Goal: Check status: Check status

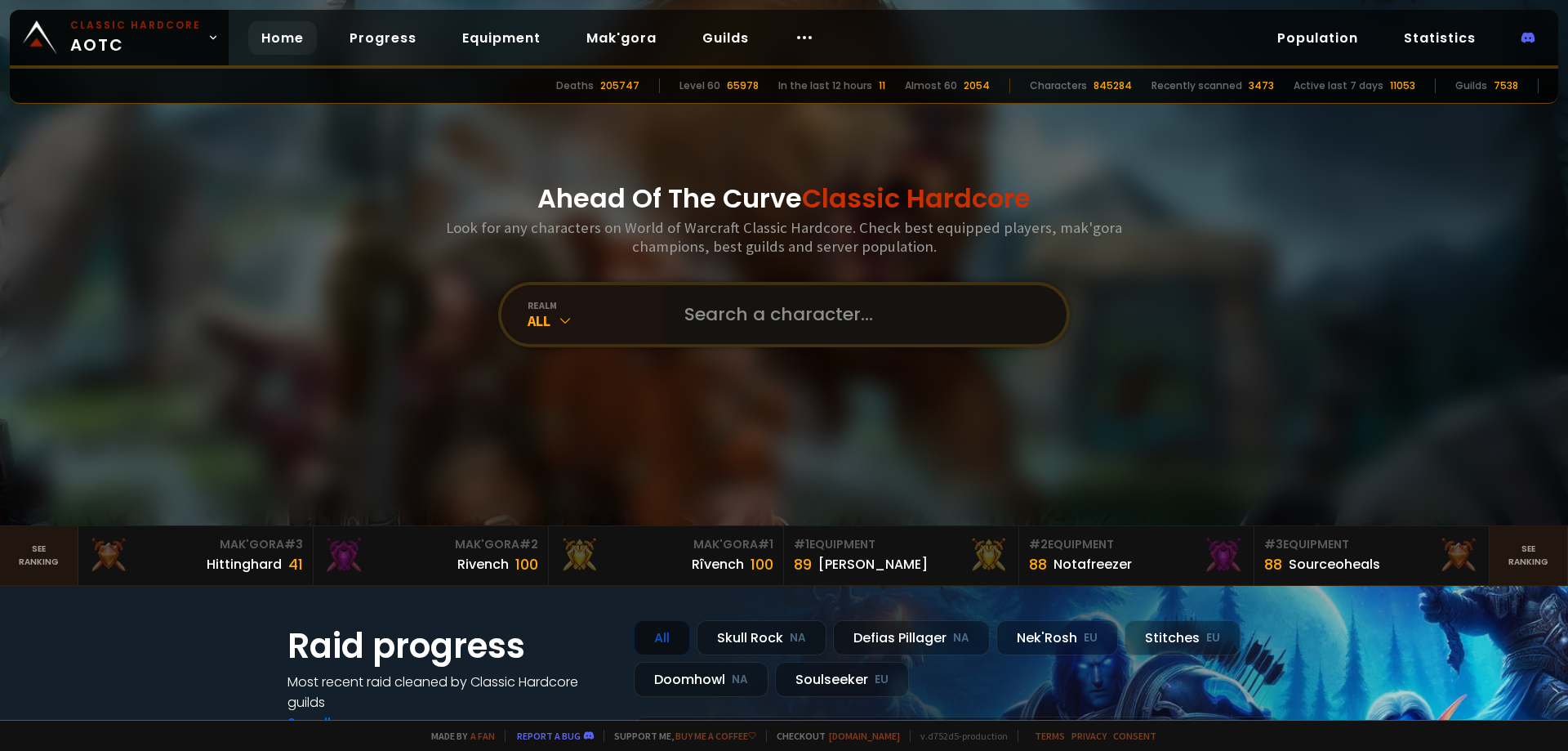
click at [771, 325] on input "text" at bounding box center [861, 315] width 373 height 59
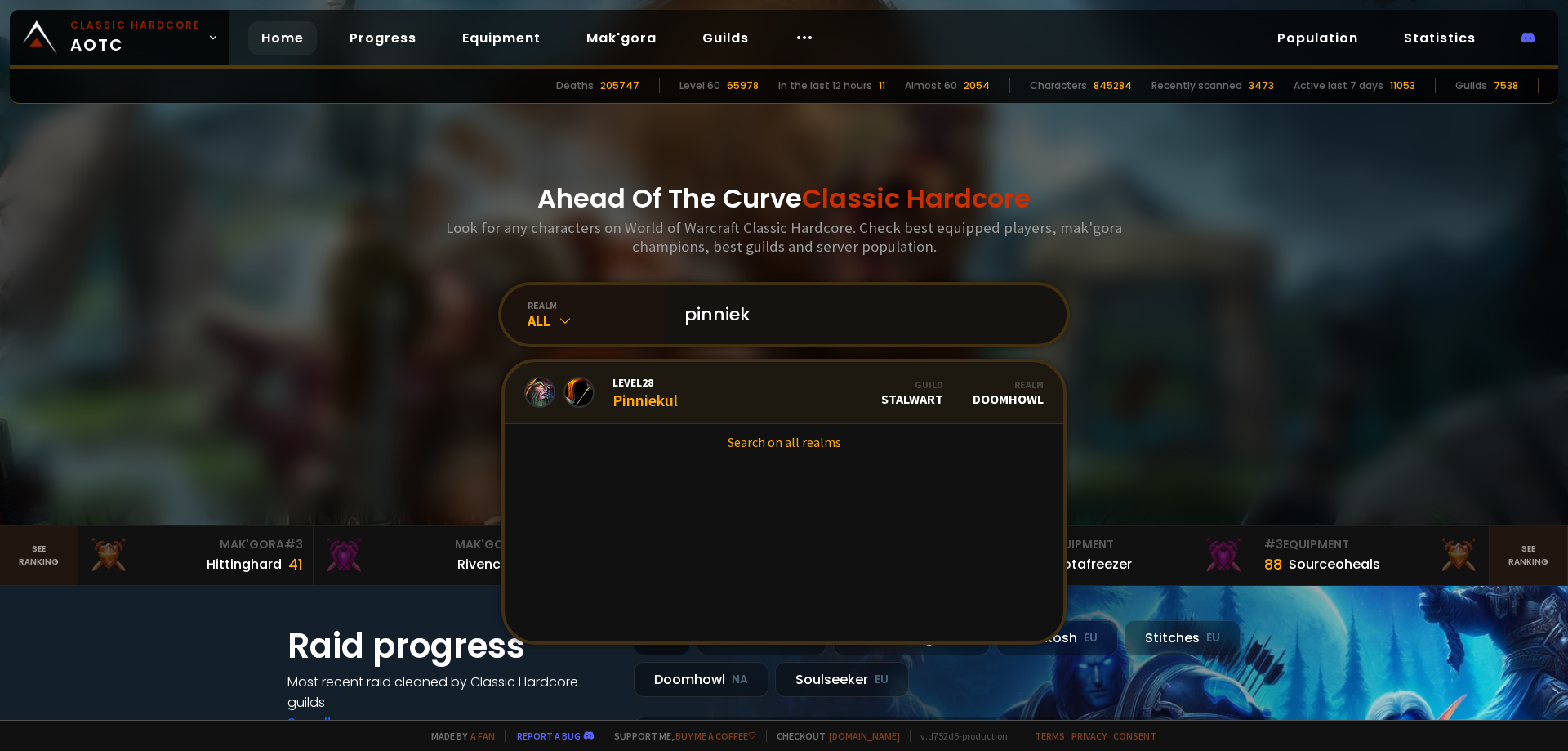
type input "pinniek"
click at [680, 394] on link "Level 28 Pinniekul Guild Stalwart Realm Doomhowl" at bounding box center [784, 393] width 558 height 62
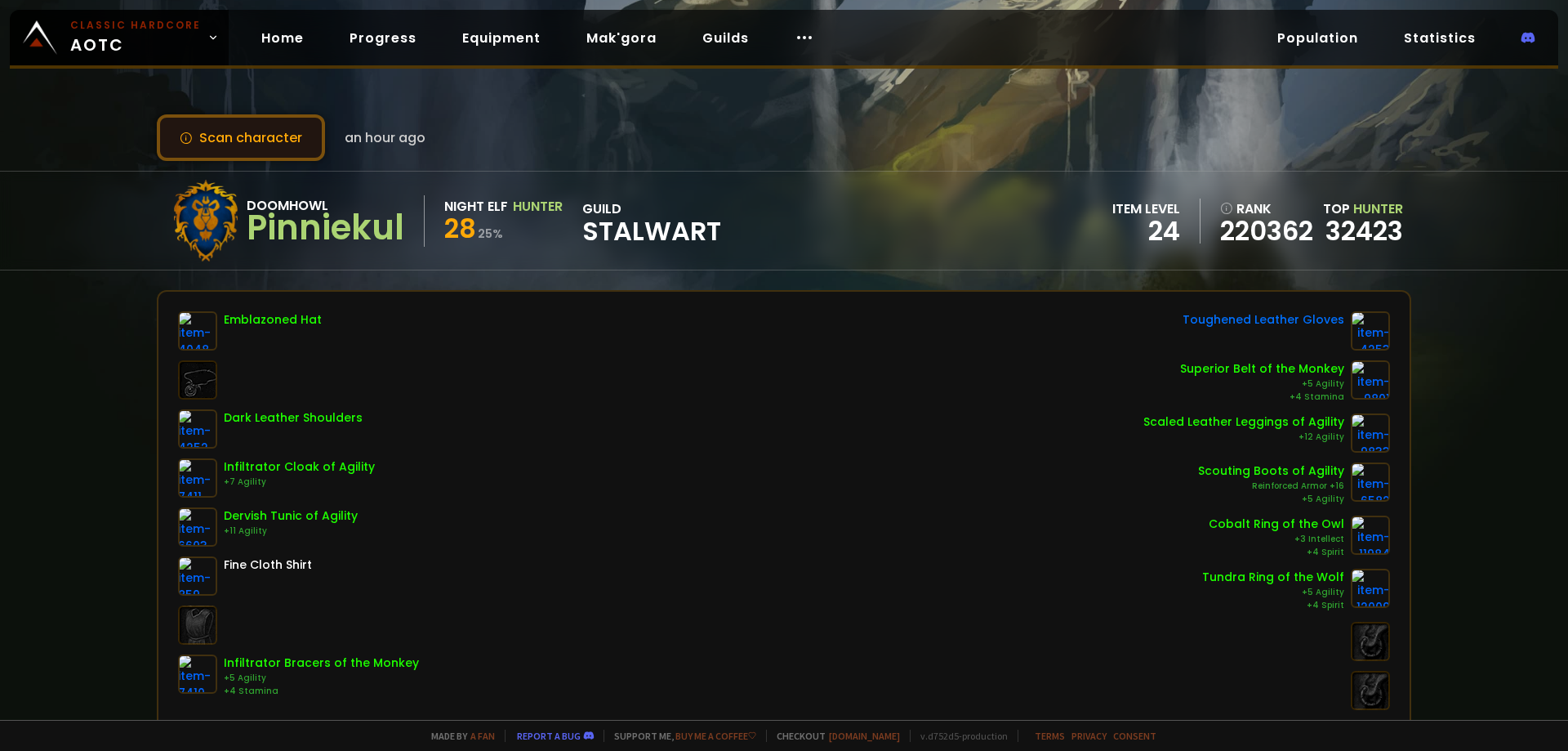
click at [203, 137] on button "Scan character" at bounding box center [241, 137] width 169 height 46
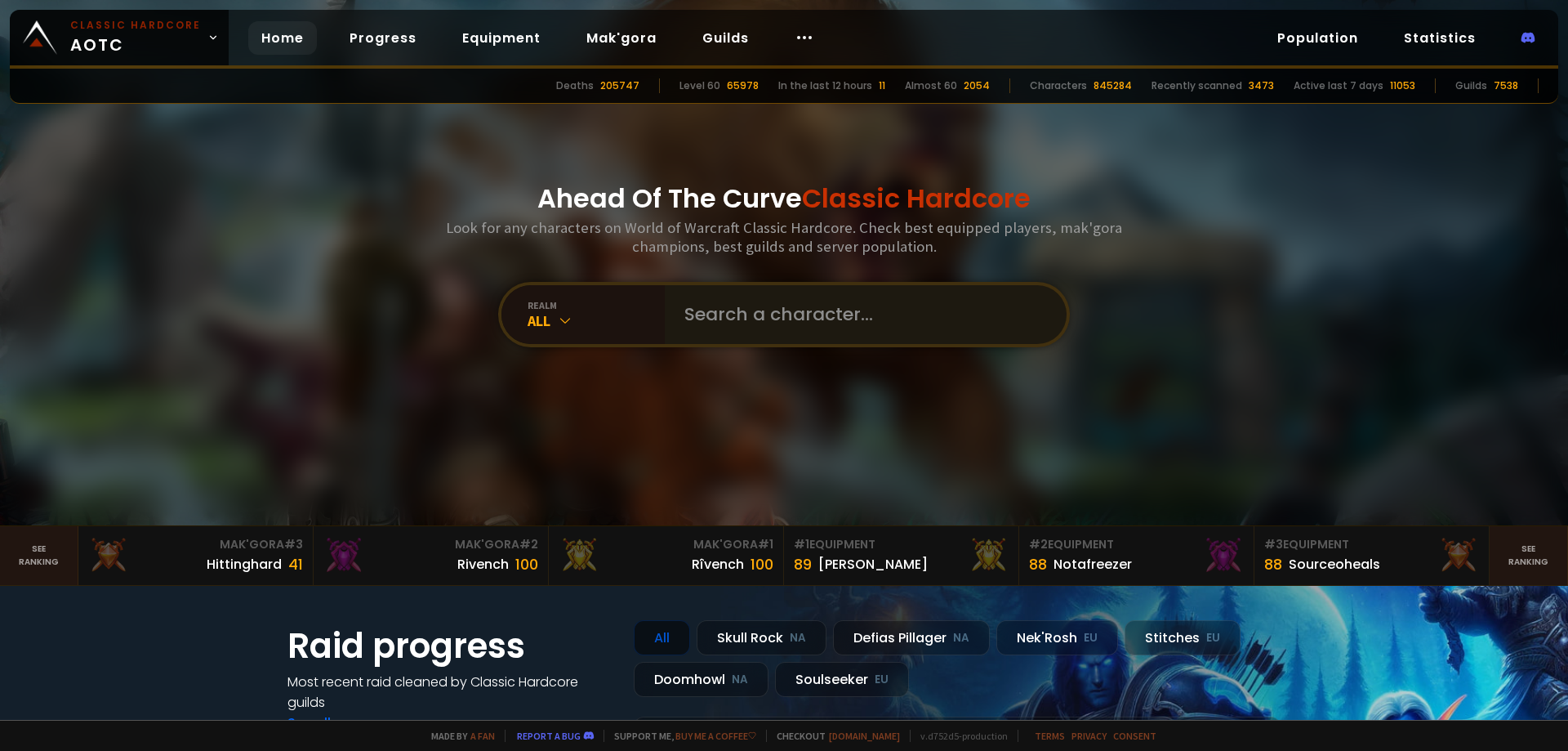
drag, startPoint x: 753, startPoint y: 345, endPoint x: 751, endPoint y: 334, distance: 11.2
click at [753, 342] on div "realm All" at bounding box center [784, 314] width 572 height 65
click at [750, 330] on input "text" at bounding box center [861, 315] width 373 height 59
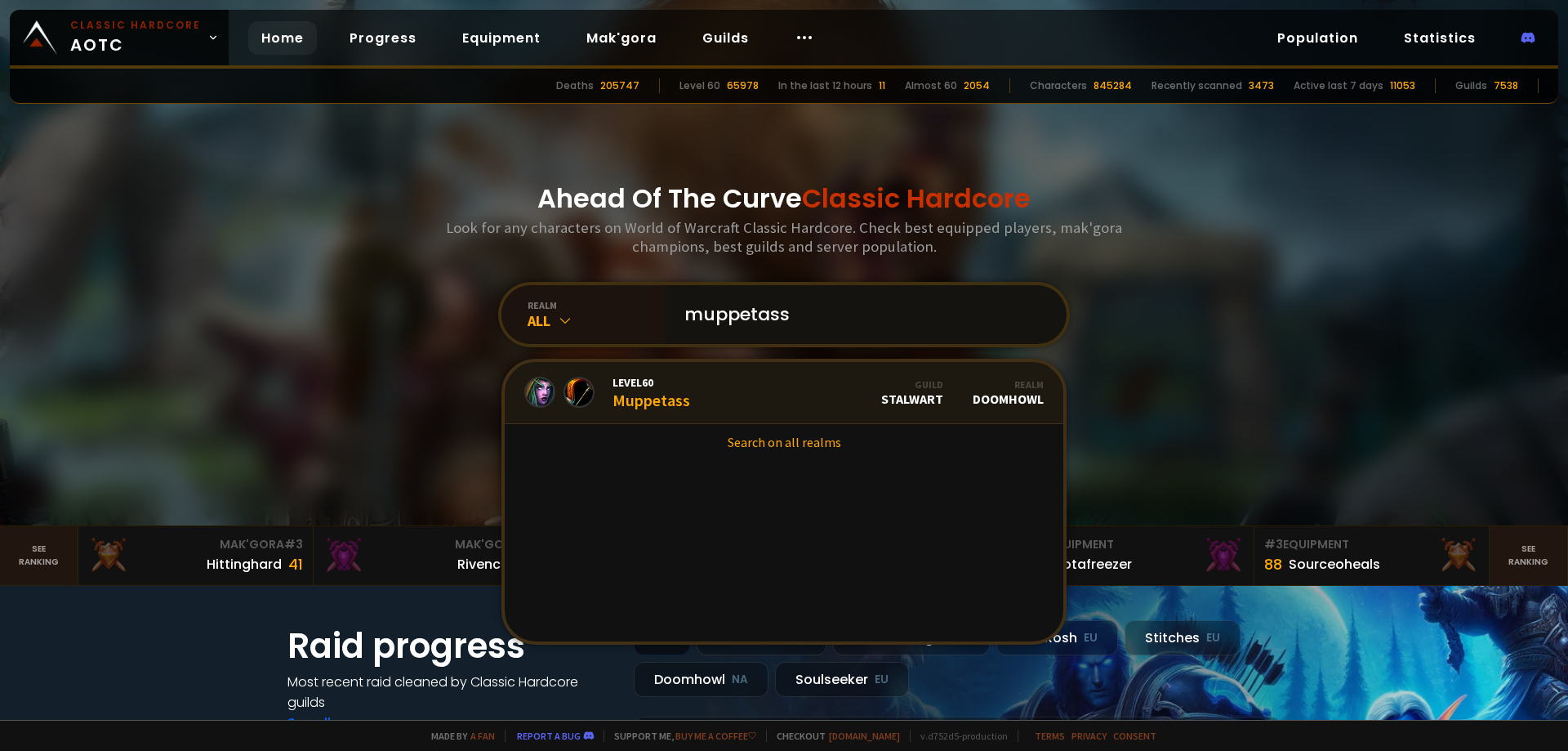
type input "muppetass"
click at [710, 392] on link "Level 60 Muppetass Guild Stalwart Realm Doomhowl" at bounding box center [784, 393] width 558 height 62
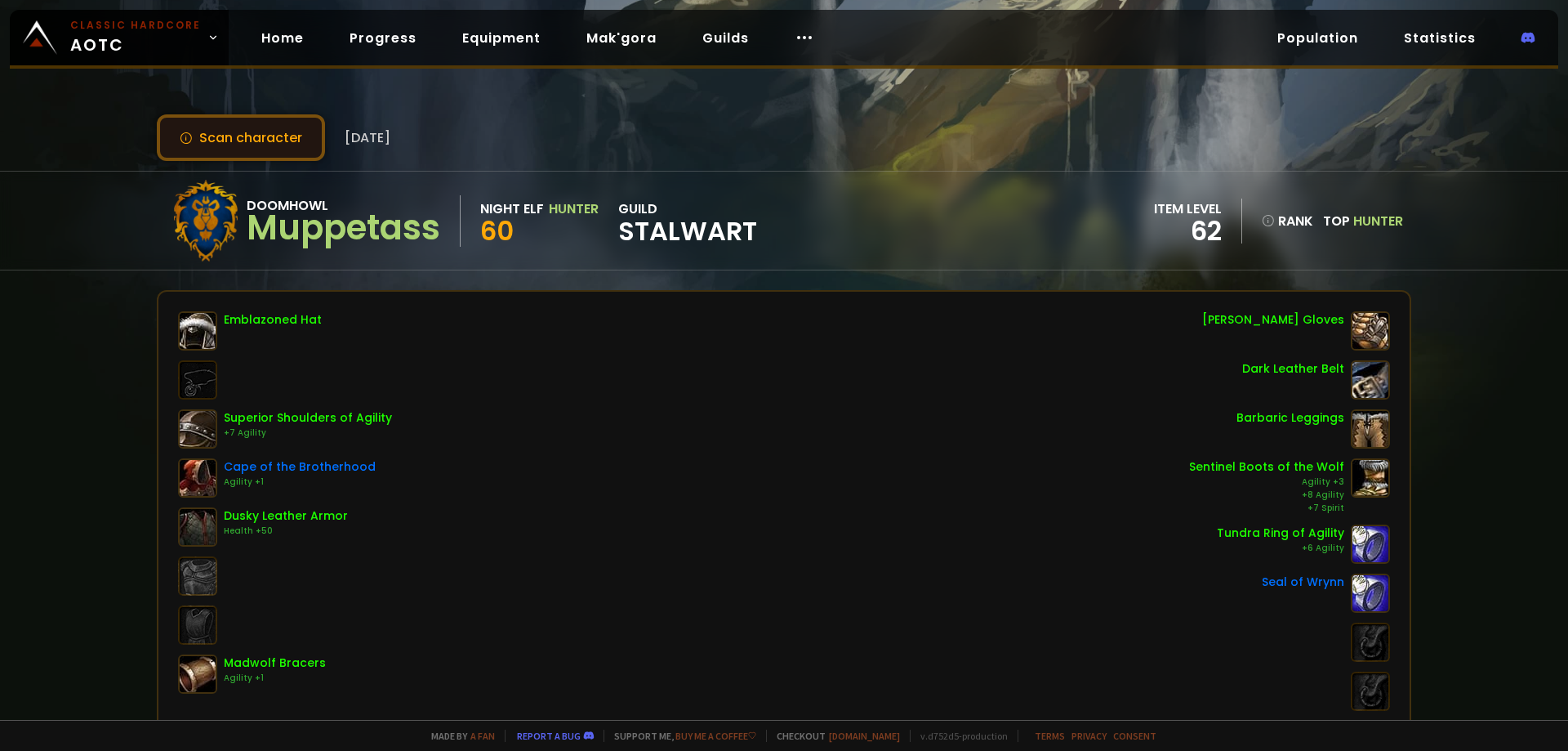
click at [211, 136] on button "Scan character" at bounding box center [241, 137] width 169 height 46
click at [227, 153] on button "Scan character" at bounding box center [241, 137] width 169 height 46
click at [232, 132] on button "Scan character" at bounding box center [241, 137] width 169 height 46
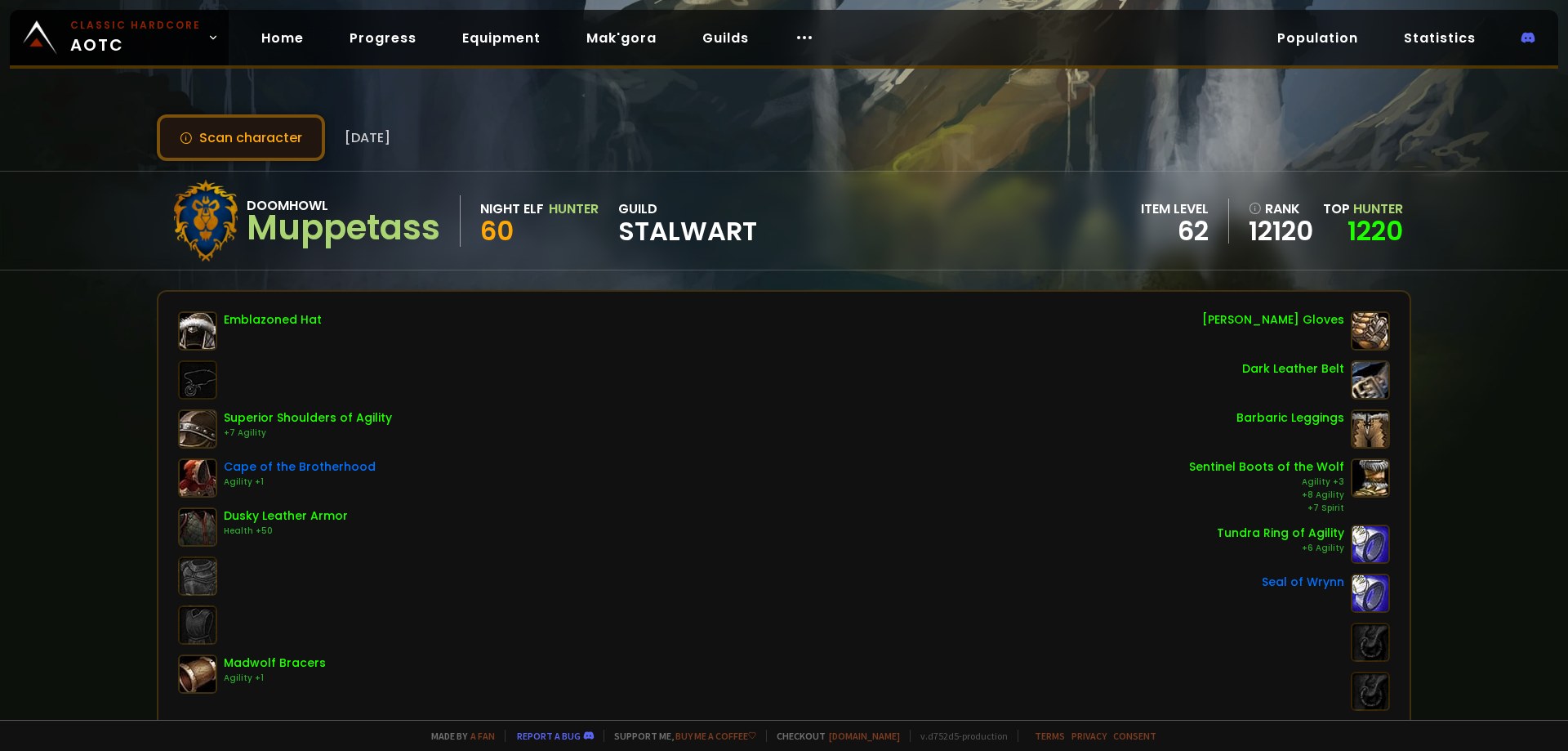
click at [232, 132] on button "Scan character" at bounding box center [241, 137] width 169 height 46
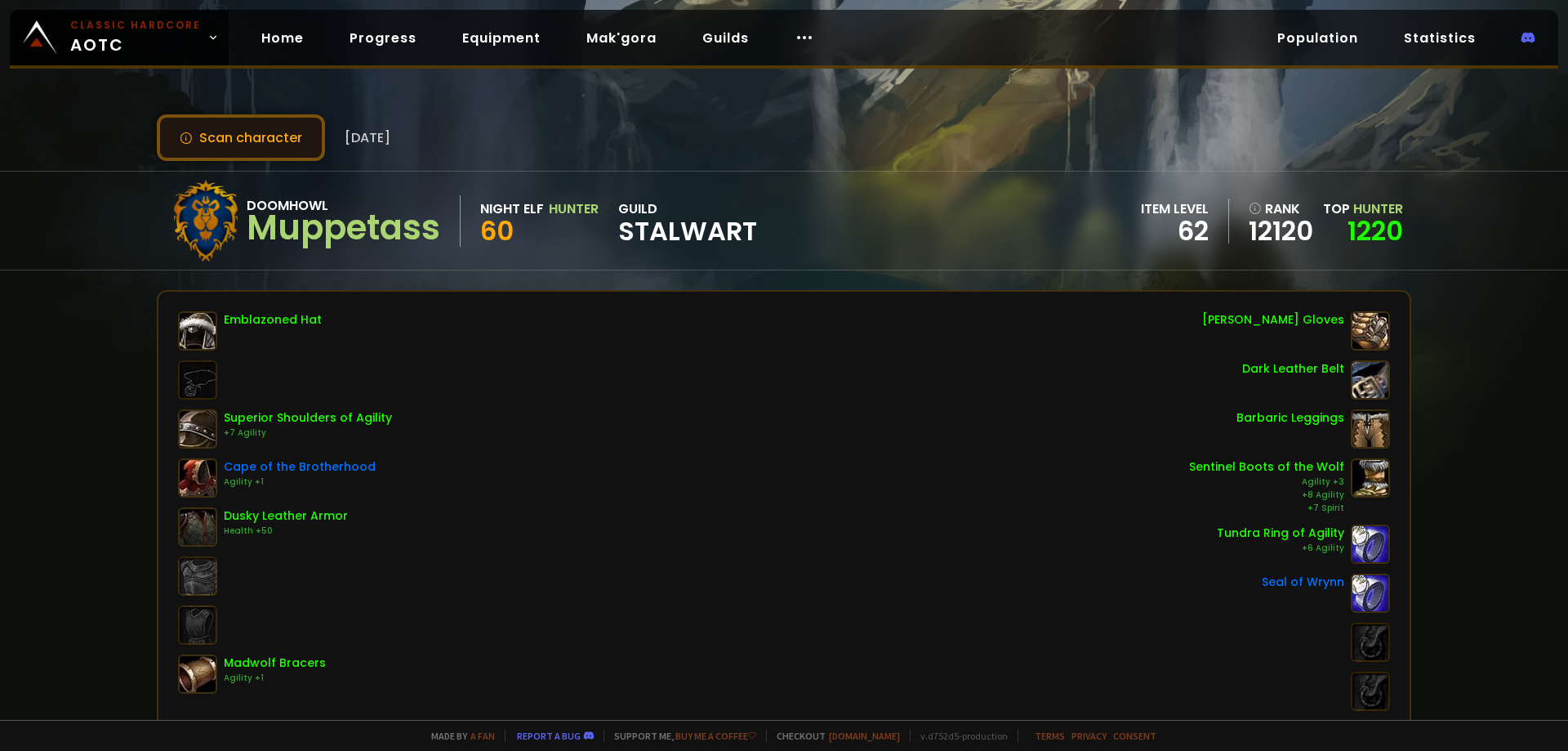
click at [232, 132] on button "Scan character" at bounding box center [241, 137] width 169 height 46
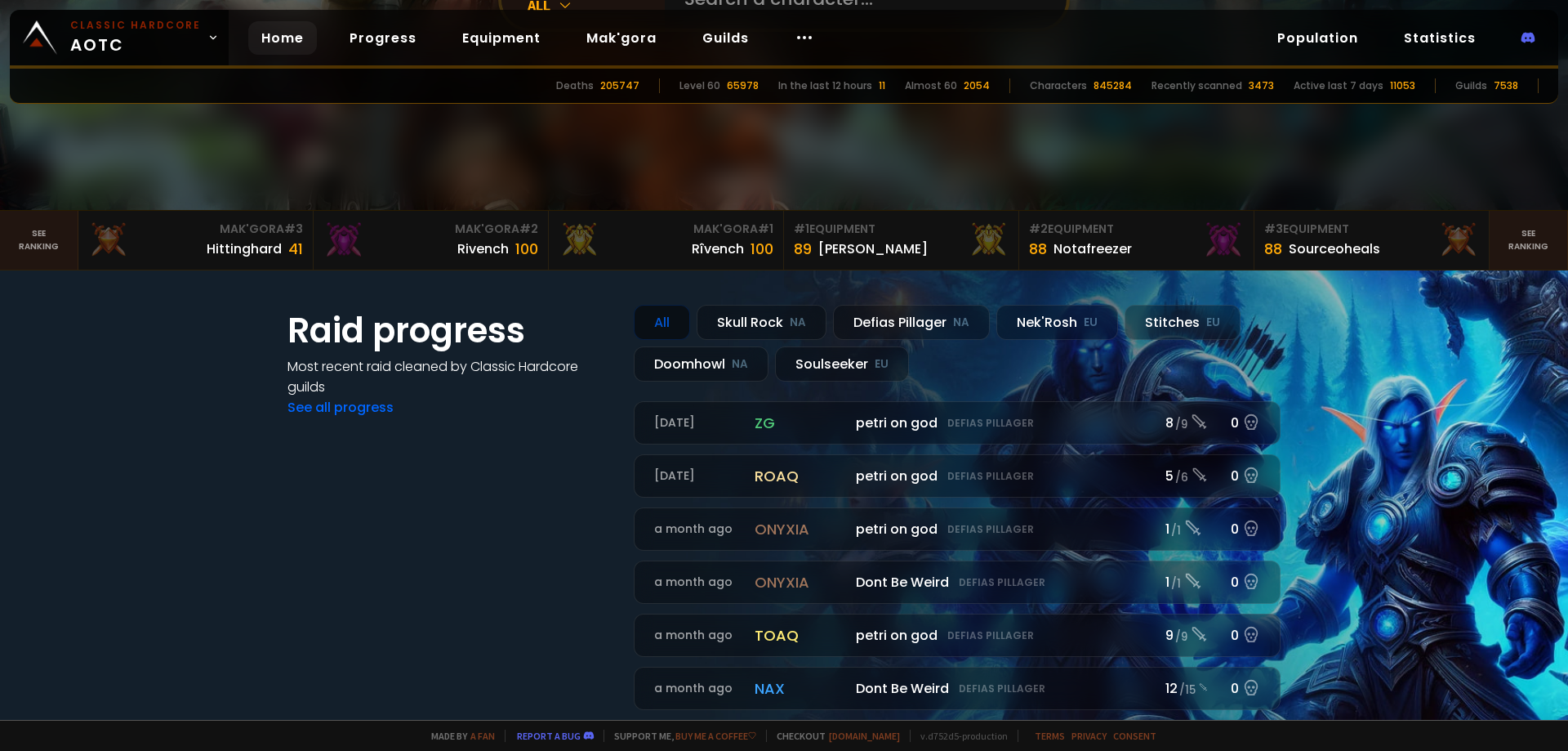
scroll to position [326, 0]
